Goal: Check status: Check status

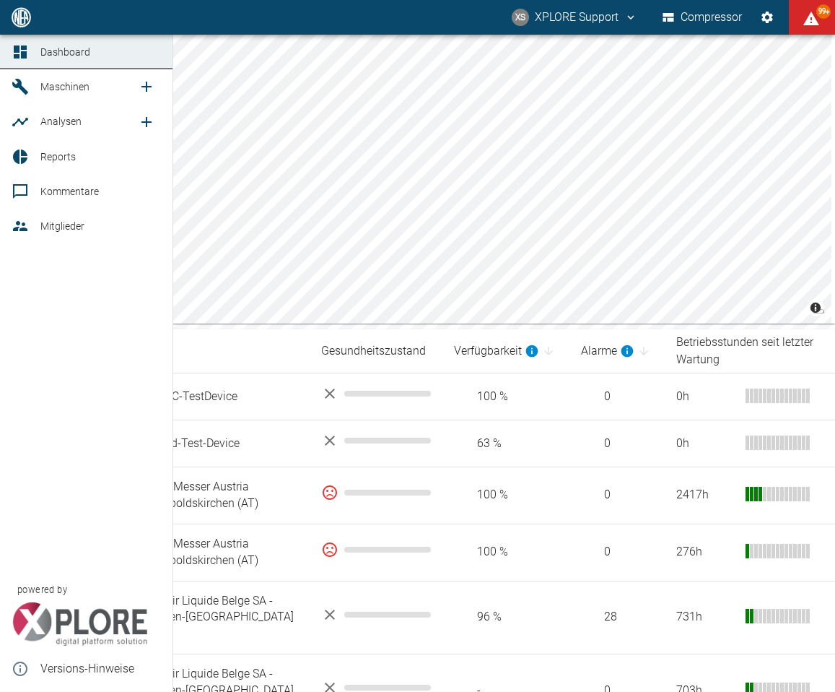
click at [65, 156] on span "Reports" at bounding box center [57, 157] width 35 height 12
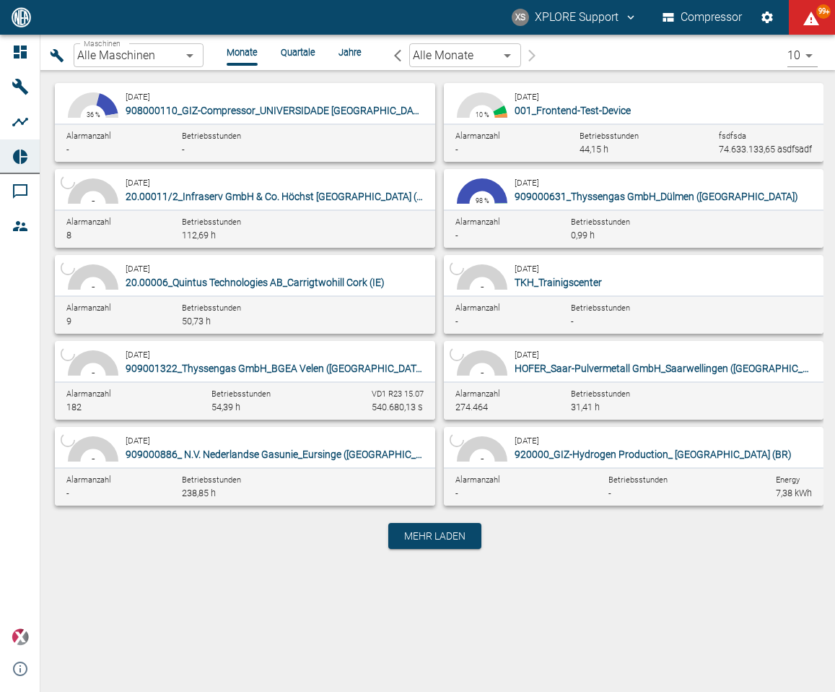
click at [664, 191] on span "909000631_Thyssengas GmbH_Dülmen ([GEOGRAPHIC_DATA])" at bounding box center [657, 197] width 284 height 12
type input "a6252582-01dd-49cb-8dbe-0742b28bc007"
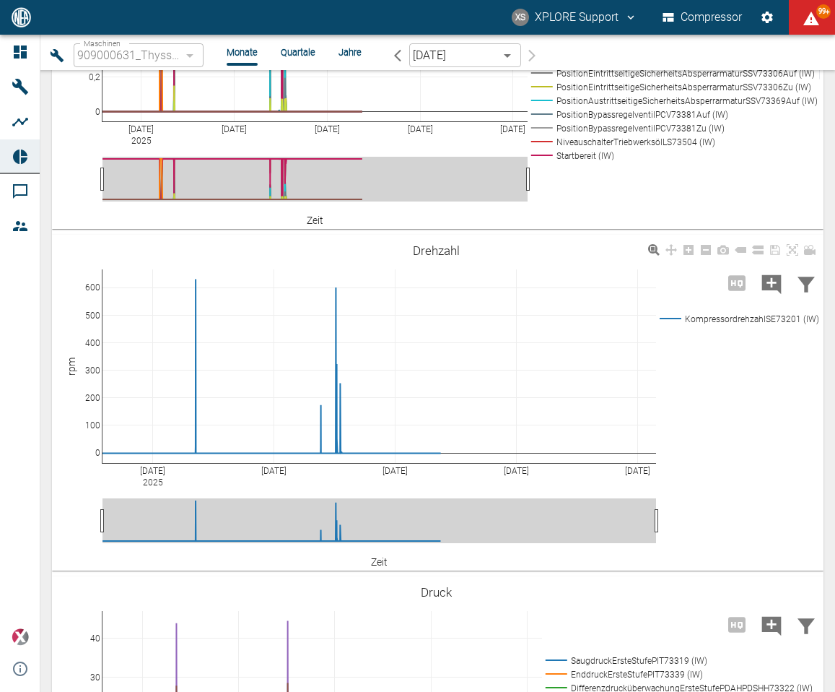
scroll to position [2560, 0]
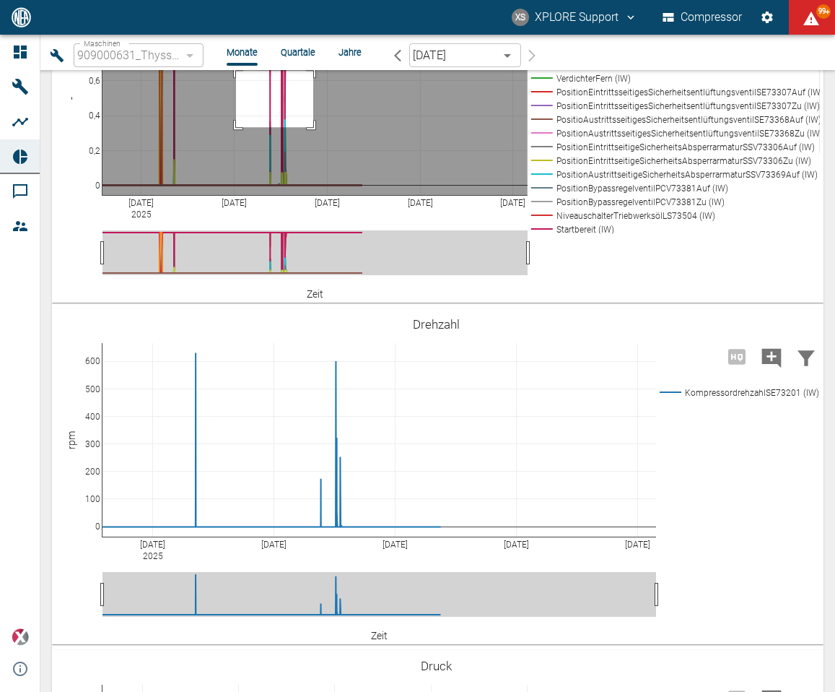
drag, startPoint x: 236, startPoint y: 378, endPoint x: 313, endPoint y: 435, distance: 95.6
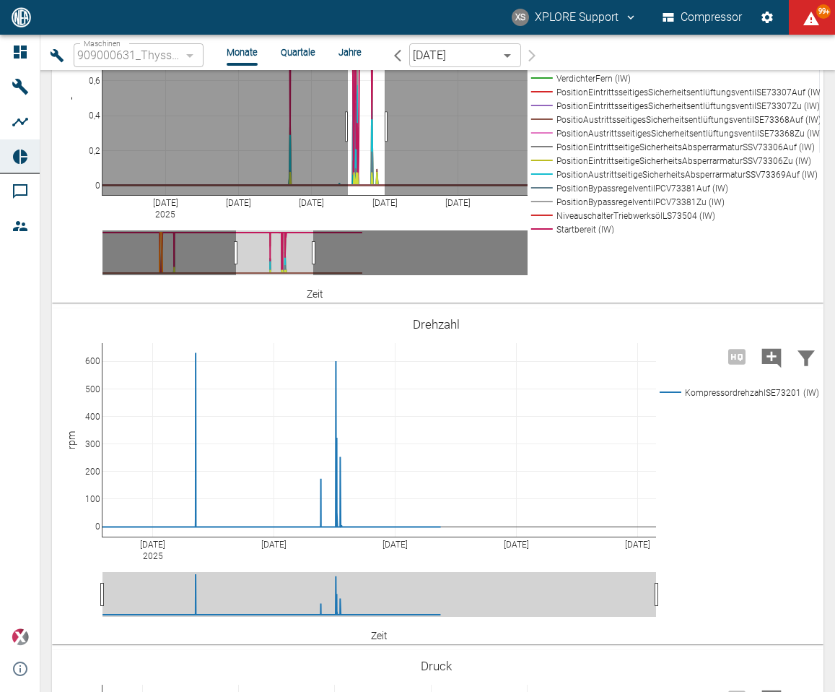
drag, startPoint x: 385, startPoint y: 434, endPoint x: 348, endPoint y: 434, distance: 36.8
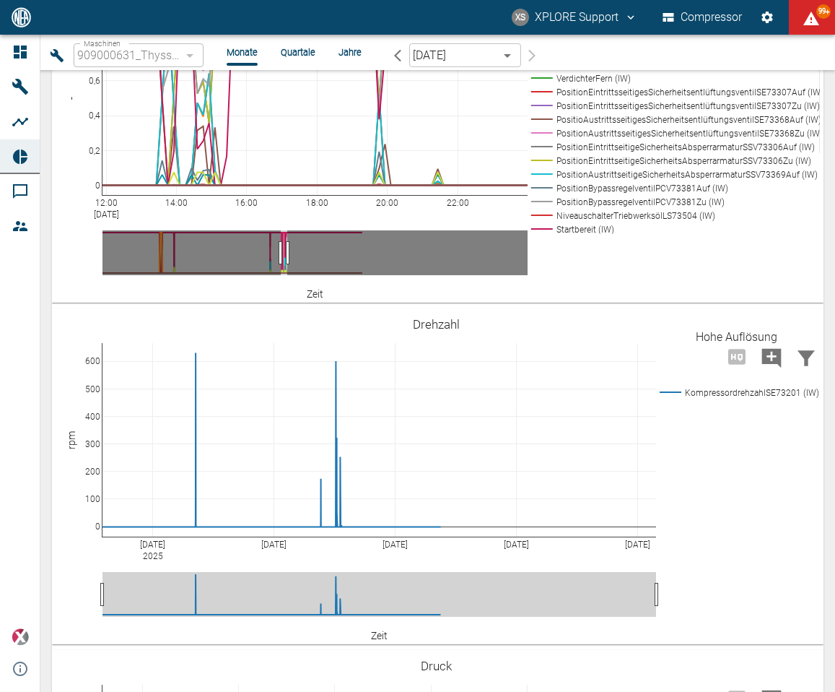
click at [729, 329] on div "Hohe Auflösung" at bounding box center [737, 337] width 82 height 17
click at [731, 27] on icon "Hohe Auflösung" at bounding box center [737, 15] width 23 height 23
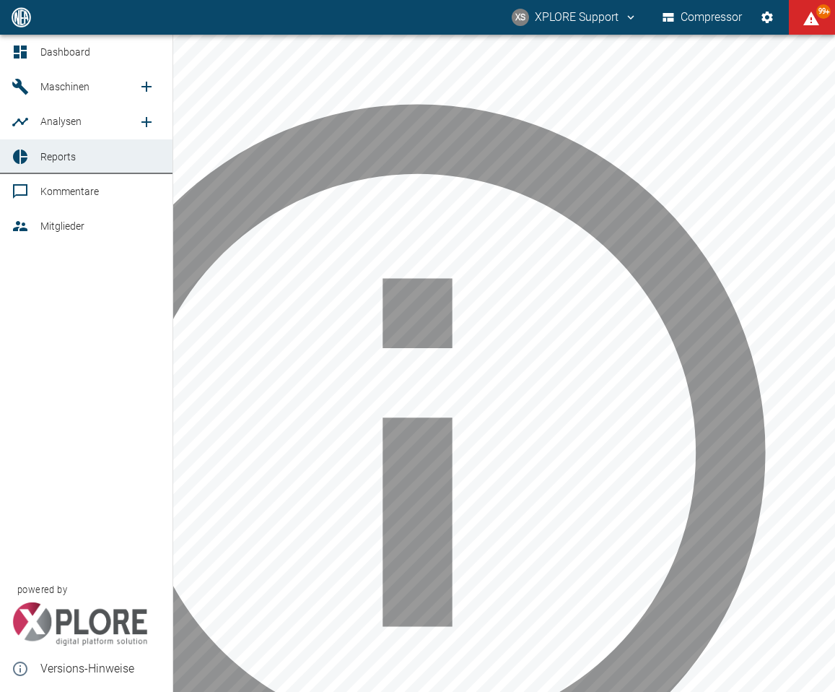
click at [27, 89] on icon at bounding box center [20, 86] width 17 height 17
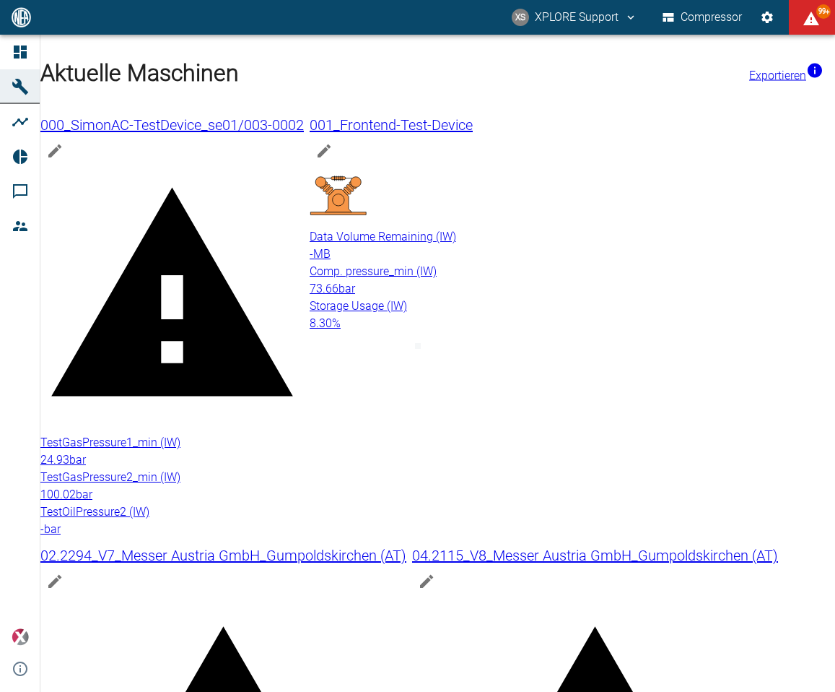
click at [304, 434] on div "TestGasPressure1_min (IW) 24.93 bar" at bounding box center [172, 451] width 264 height 35
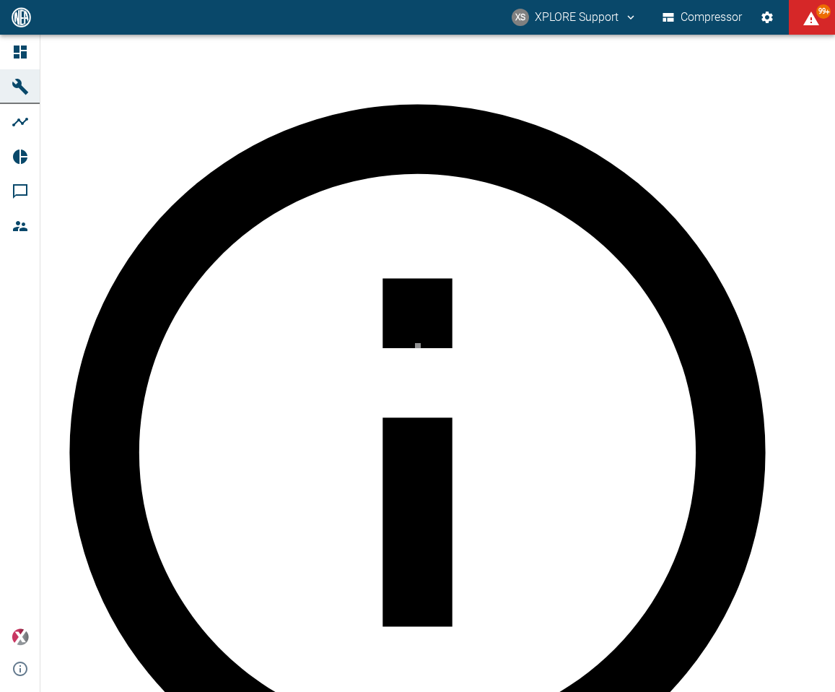
scroll to position [182, 0]
click at [196, 52] on body "XS XPLORE Support Compressor 99+ Dashboard Maschinen Analysen Reports Kommentar…" at bounding box center [417, 346] width 835 height 692
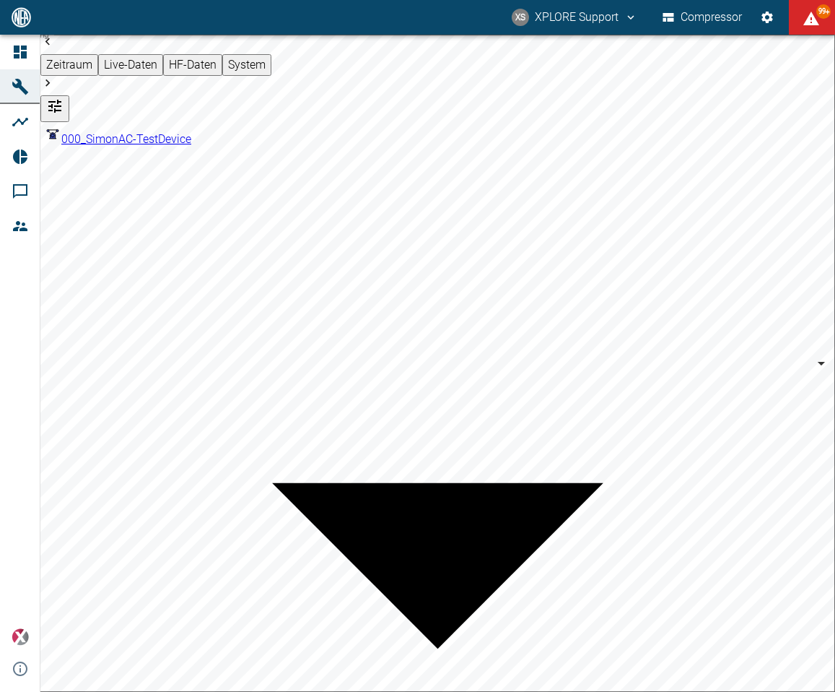
scroll to position [185, 0]
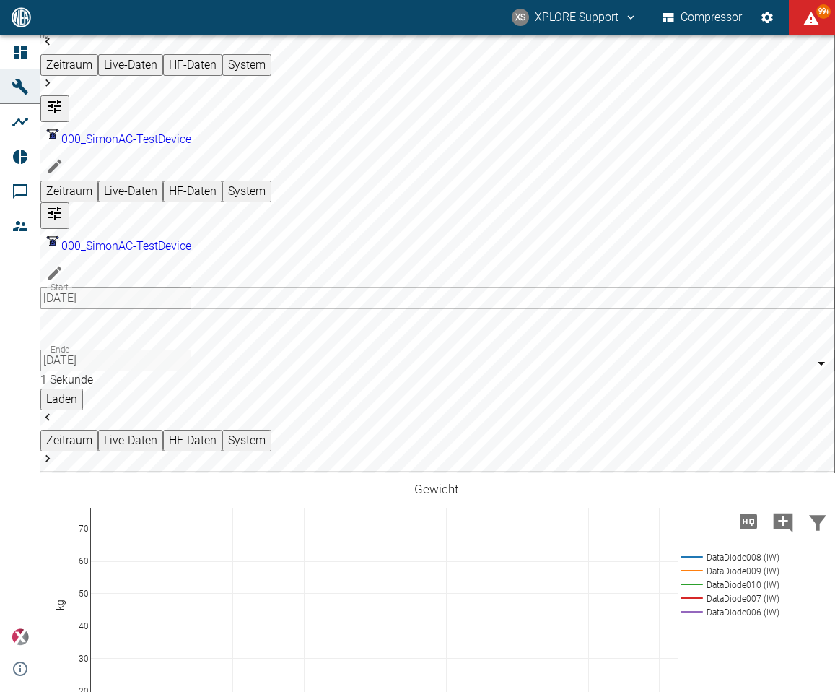
type input "7a31f2f9-94da-42ae-8f28-97a4d1256e77"
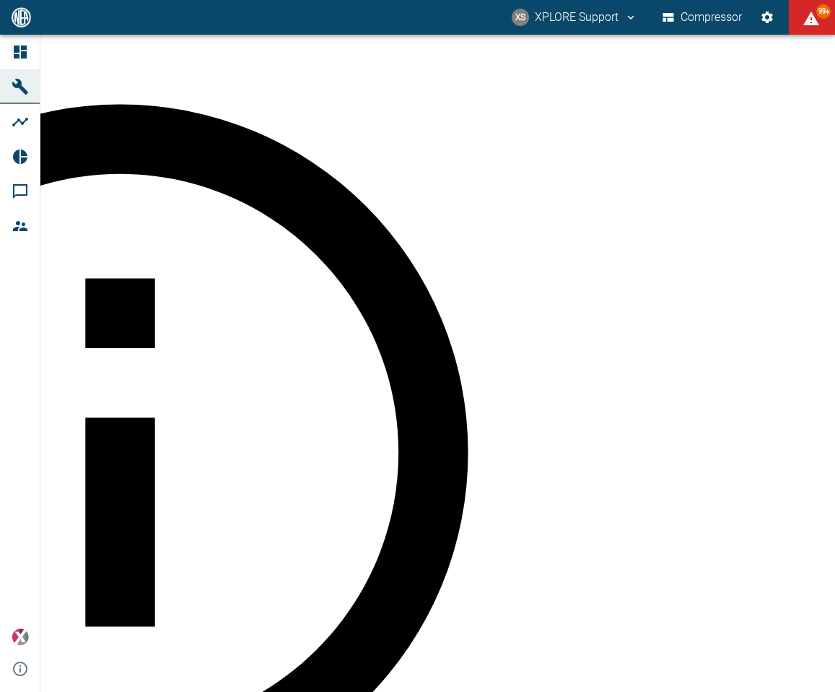
scroll to position [220, 0]
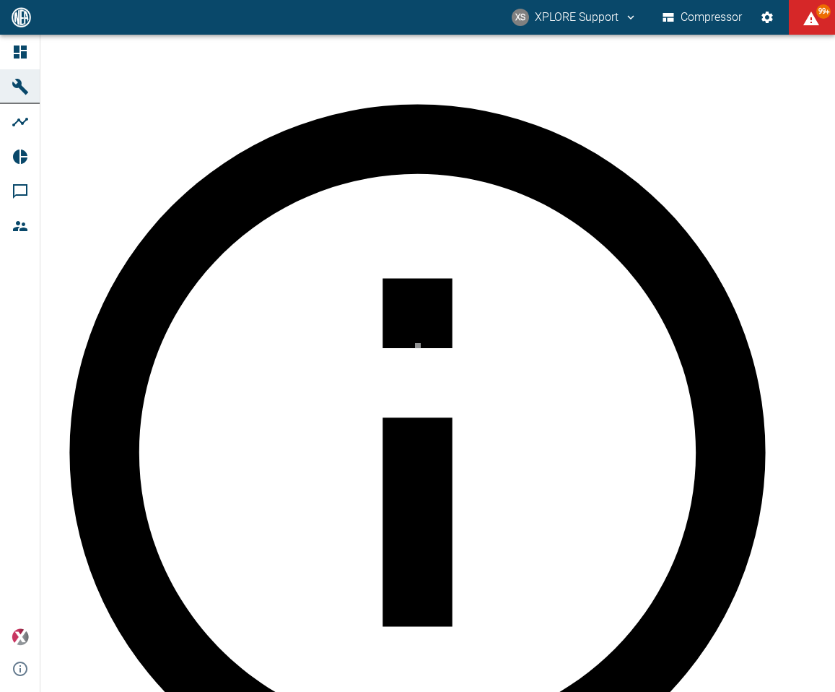
scroll to position [379, 0]
drag, startPoint x: 278, startPoint y: 525, endPoint x: 322, endPoint y: 588, distance: 76.7
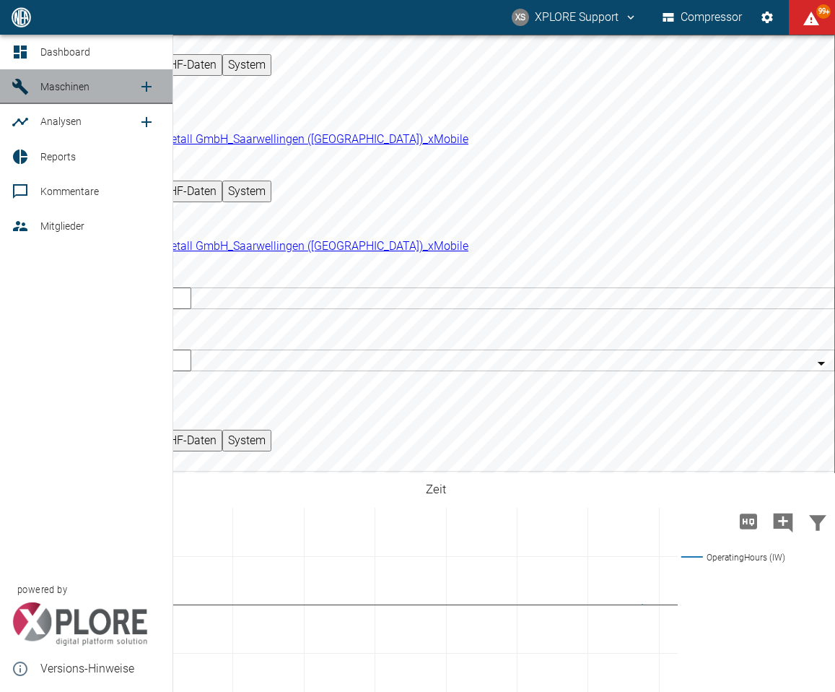
click at [48, 90] on span "Maschinen" at bounding box center [64, 87] width 49 height 12
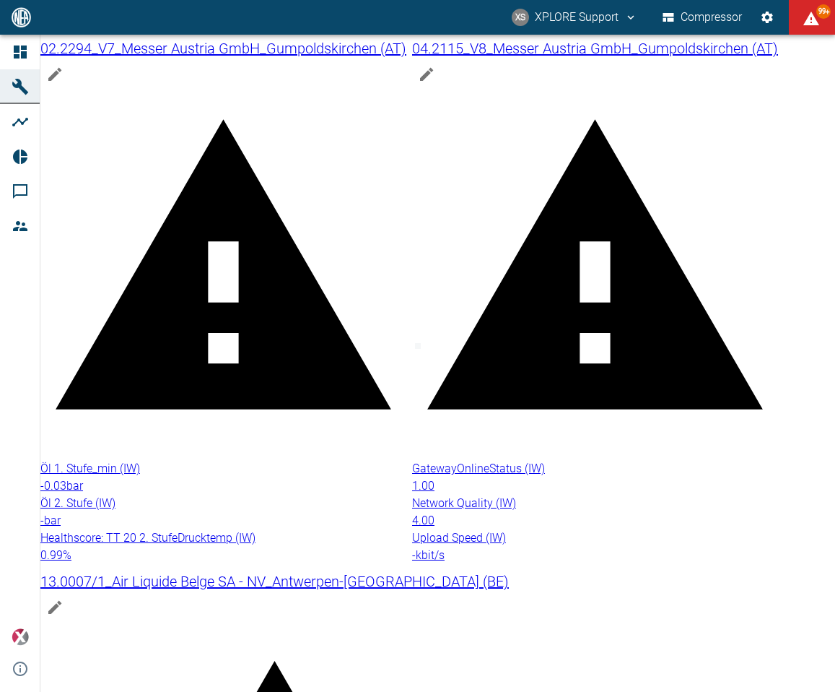
scroll to position [510, 0]
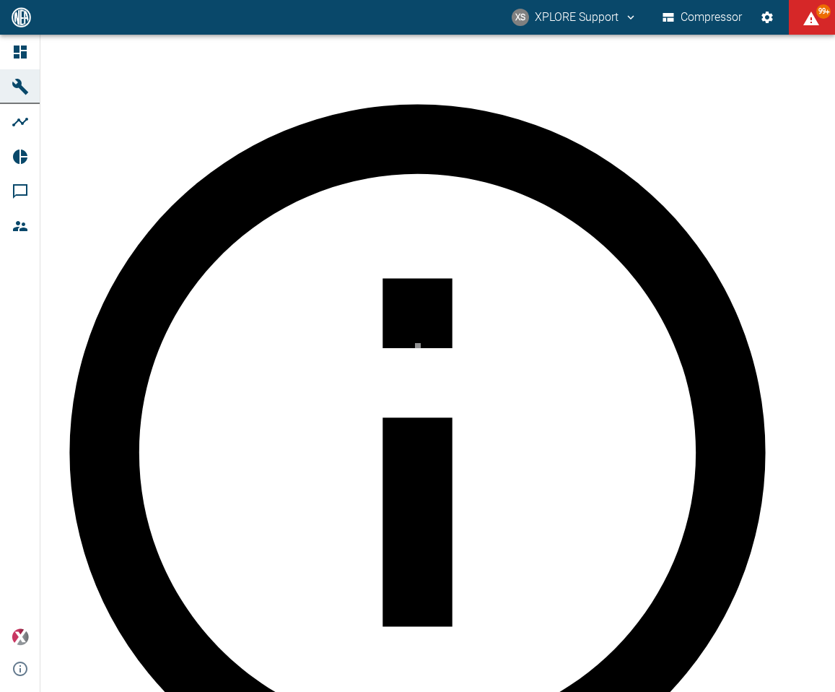
drag, startPoint x: 528, startPoint y: 110, endPoint x: 490, endPoint y: 165, distance: 66.3
drag, startPoint x: 467, startPoint y: 110, endPoint x: 434, endPoint y: 163, distance: 62.9
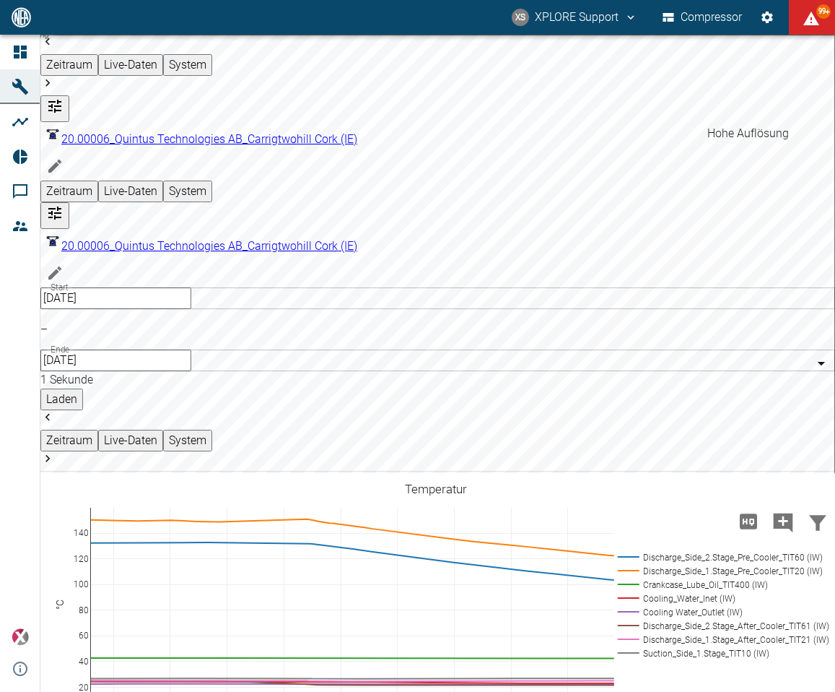
click at [746, 513] on icon "Hohe Auflösung" at bounding box center [748, 520] width 17 height 15
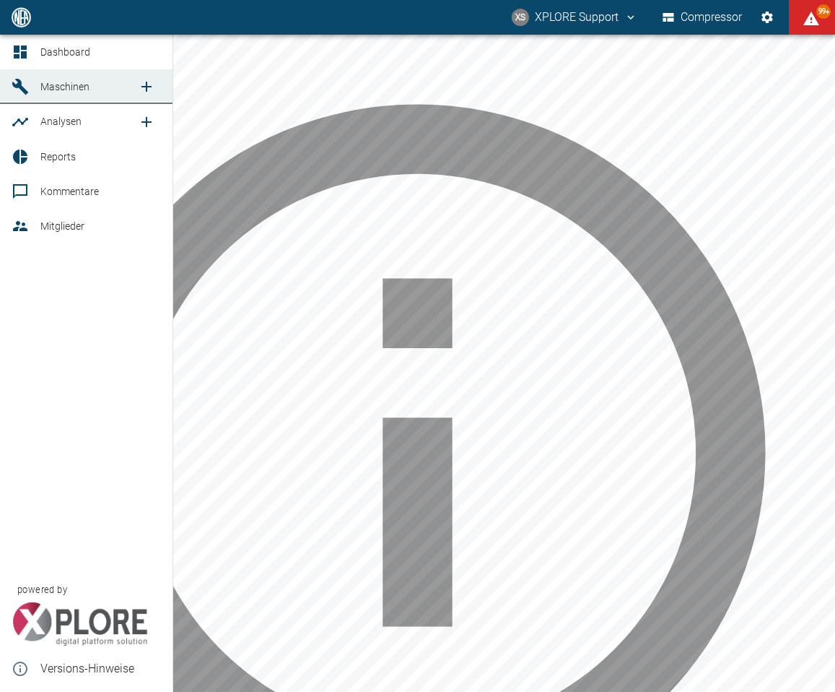
click at [38, 84] on link "Maschinen" at bounding box center [86, 86] width 173 height 35
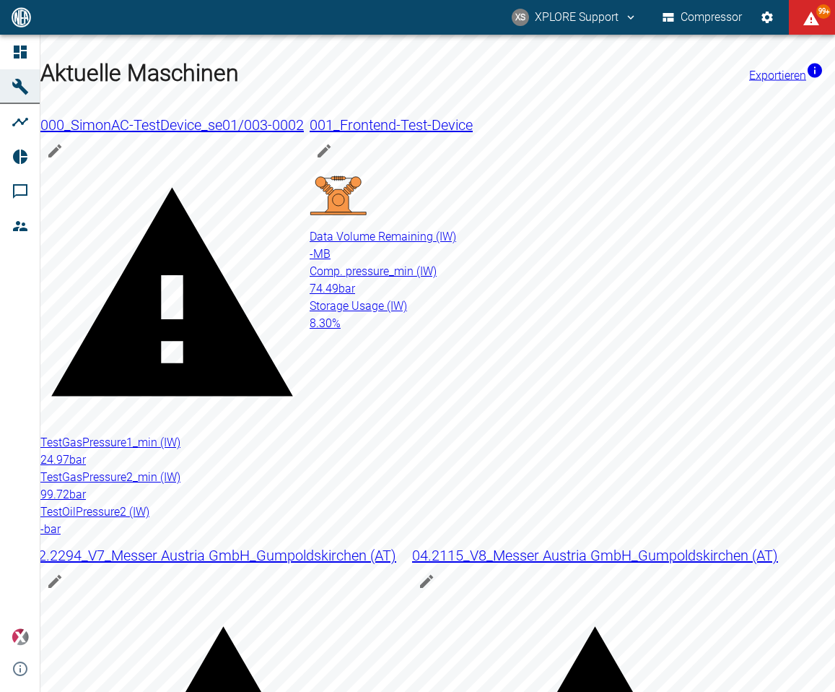
scroll to position [411, 0]
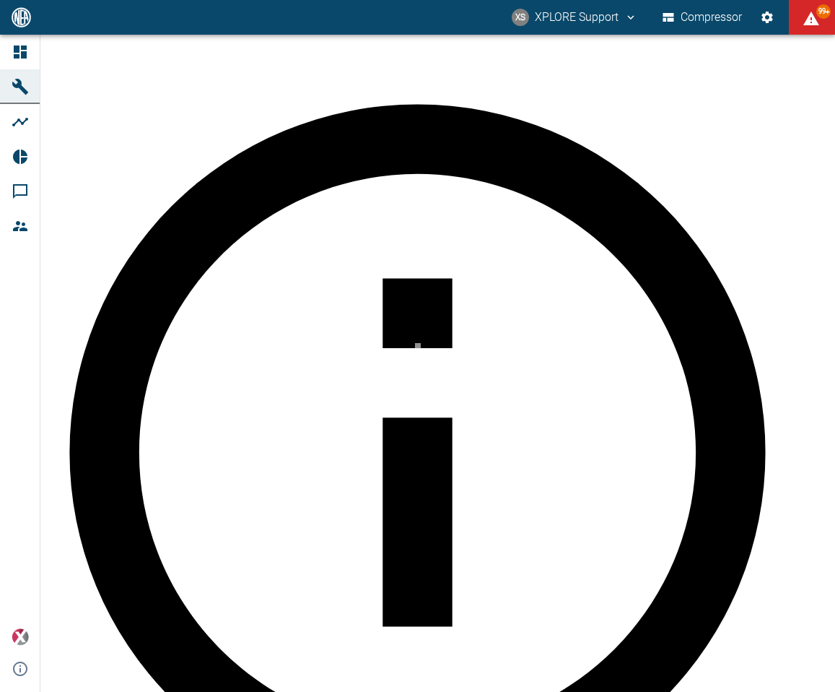
drag, startPoint x: 552, startPoint y: 451, endPoint x: 530, endPoint y: 498, distance: 52.0
